Goal: Complete application form

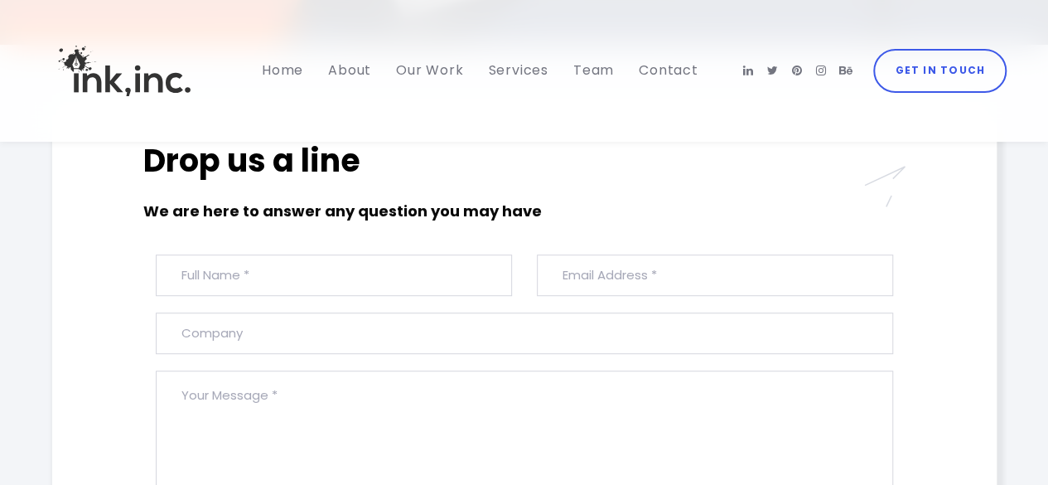
scroll to position [497, 0]
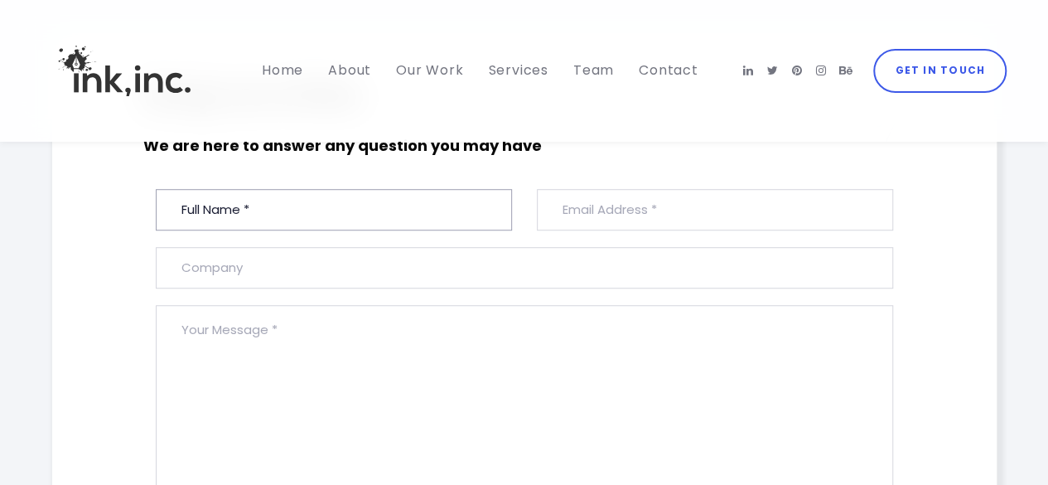
drag, startPoint x: 264, startPoint y: 207, endPoint x: 284, endPoint y: 212, distance: 20.5
click at [264, 207] on input "text" at bounding box center [334, 209] width 356 height 41
type input "[PERSON_NAME]"
type input "[EMAIL_ADDRESS][DOMAIN_NAME]"
type input "Backlinks House"
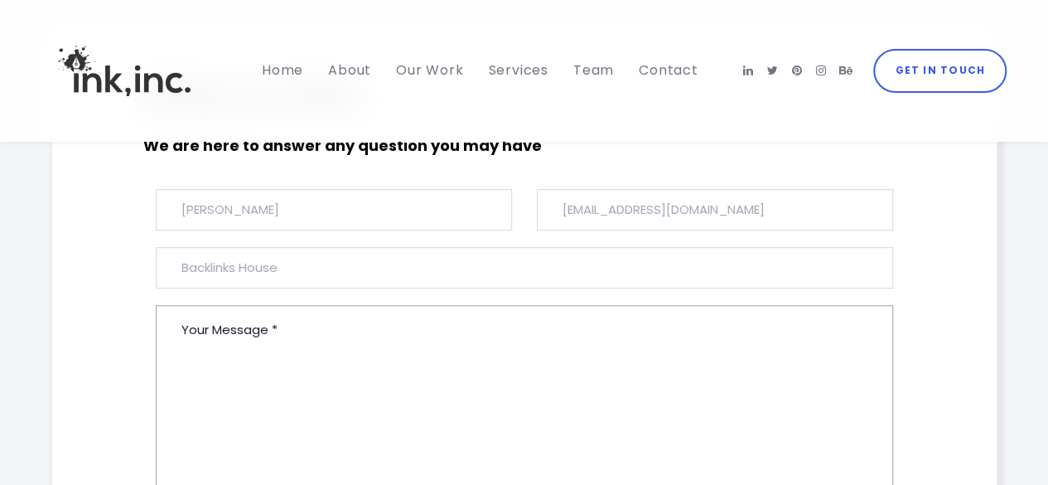
click at [338, 346] on textarea at bounding box center [524, 436] width 737 height 263
paste textarea "Hi, I'm a blogger. I have more than 10k+ sites with high traffic (best price is…"
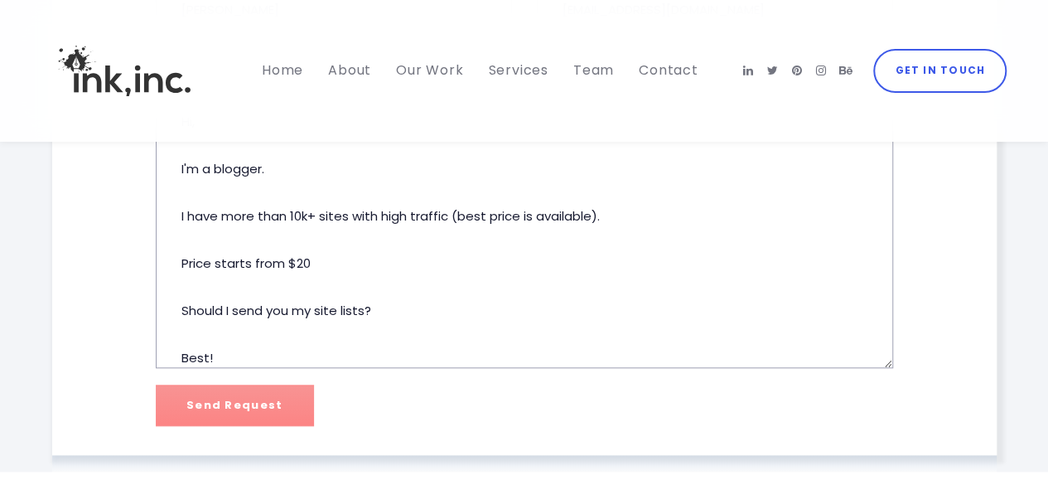
scroll to position [744, 0]
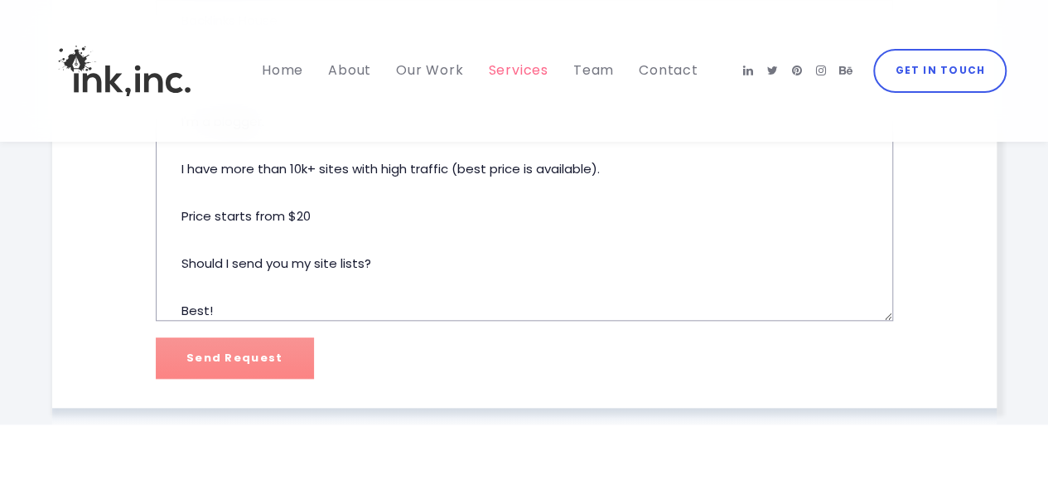
type textarea "Hi, I'm a blogger. I have more than 10k+ sites with high traffic (best price is…"
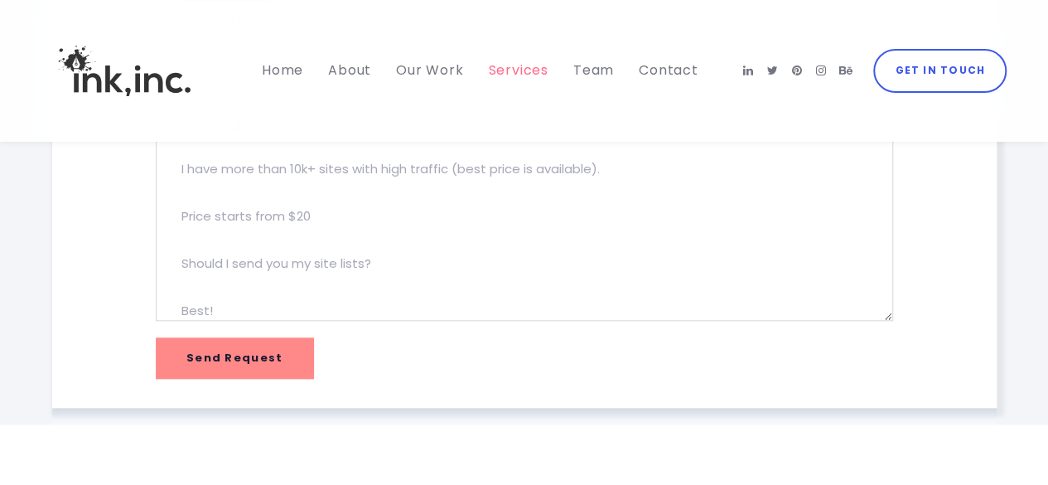
click at [220, 360] on input "Send Request" at bounding box center [235, 357] width 158 height 41
click at [272, 370] on input "Send Request" at bounding box center [235, 356] width 158 height 41
click at [753, 70] on icon at bounding box center [748, 71] width 10 height 12
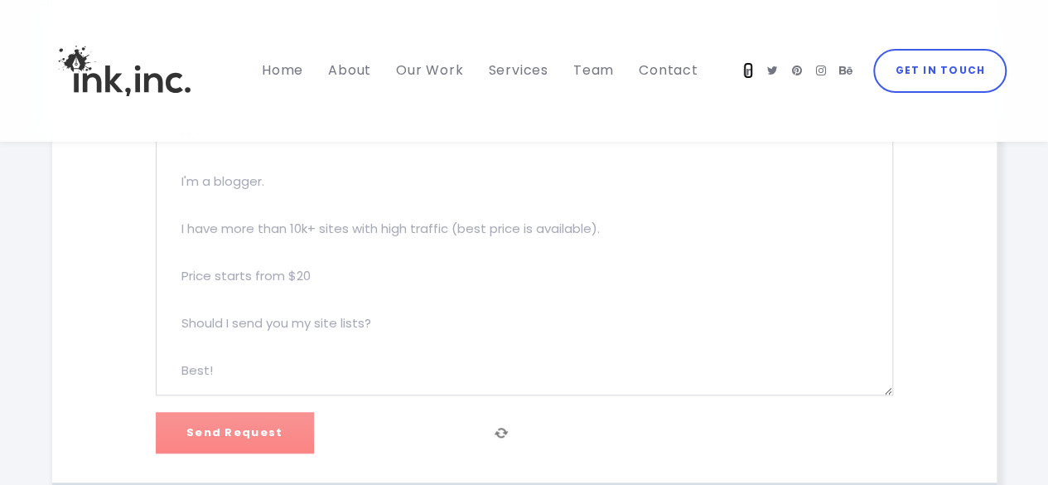
scroll to position [645, 0]
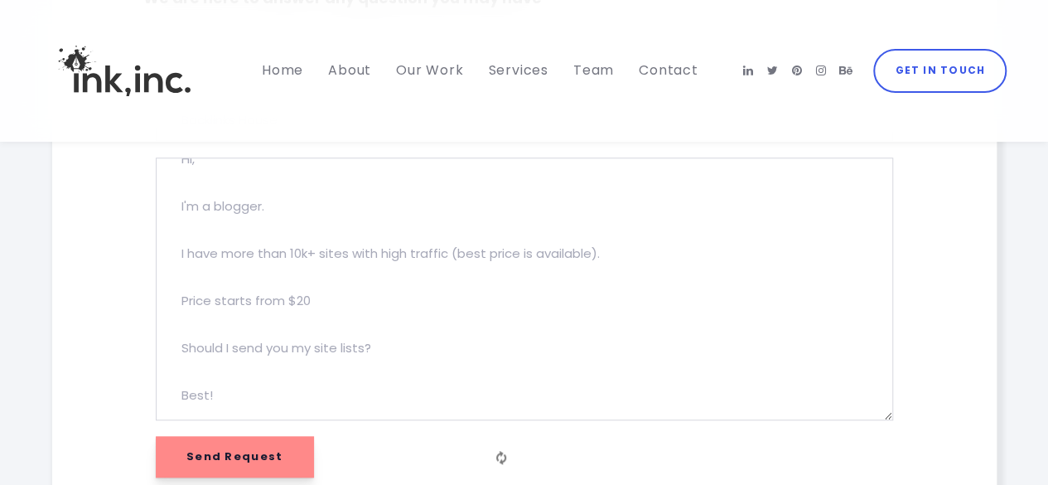
click at [257, 456] on input "Send Request" at bounding box center [235, 456] width 158 height 41
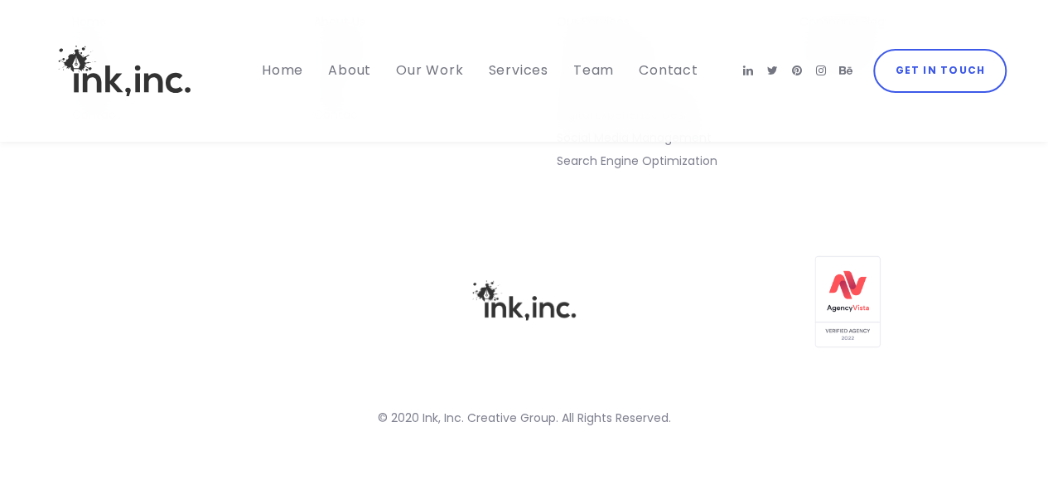
scroll to position [1308, 0]
